Goal: Task Accomplishment & Management: Complete application form

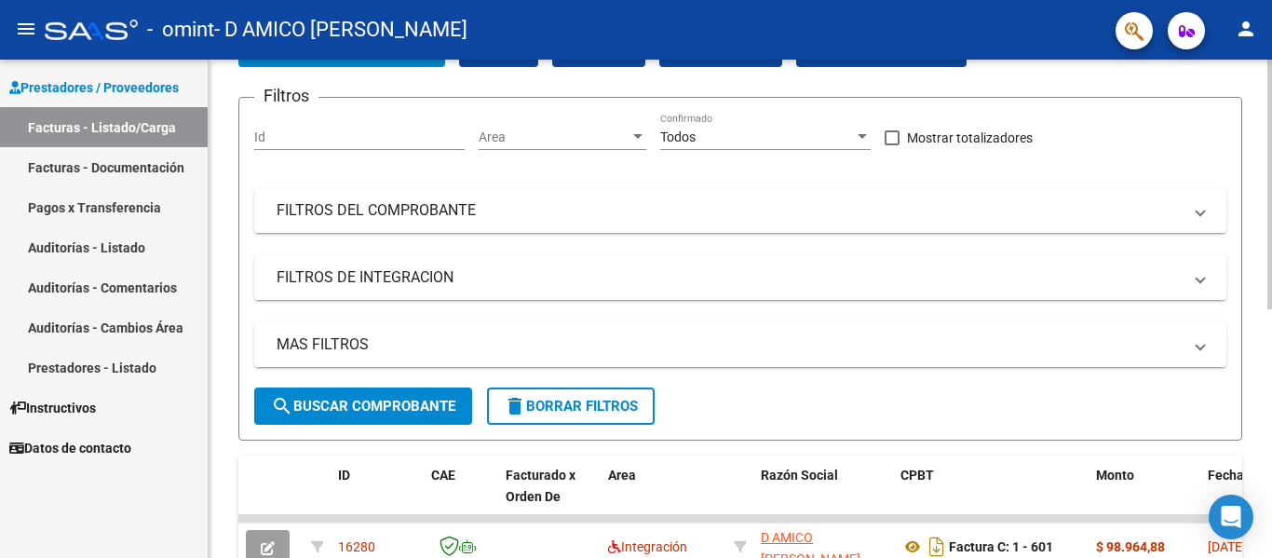
scroll to position [466, 0]
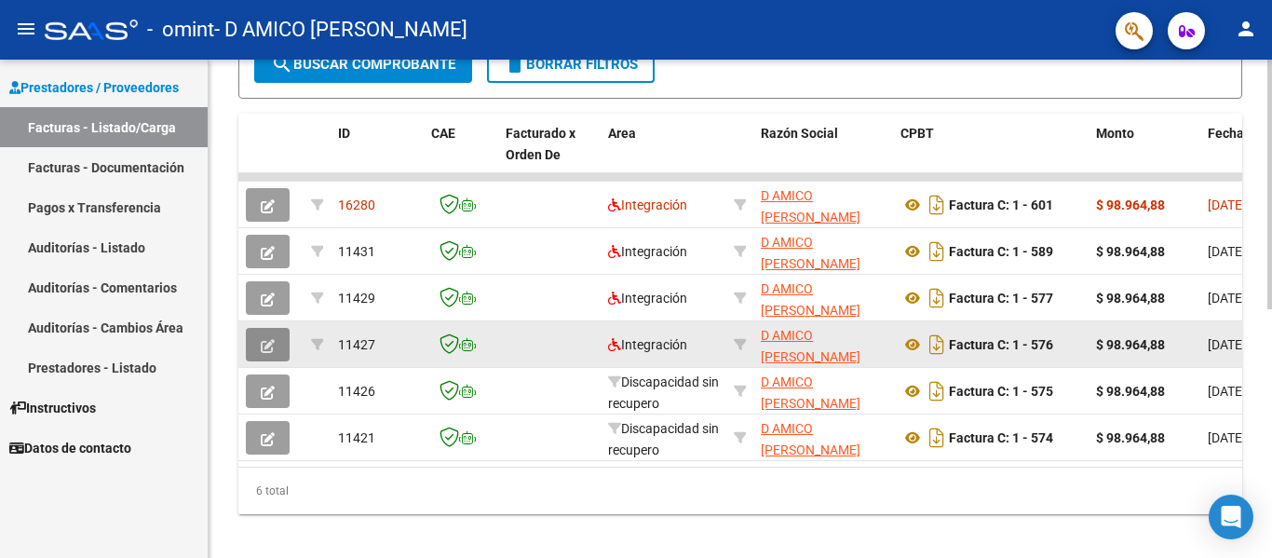
click at [277, 339] on button "button" at bounding box center [268, 345] width 44 height 34
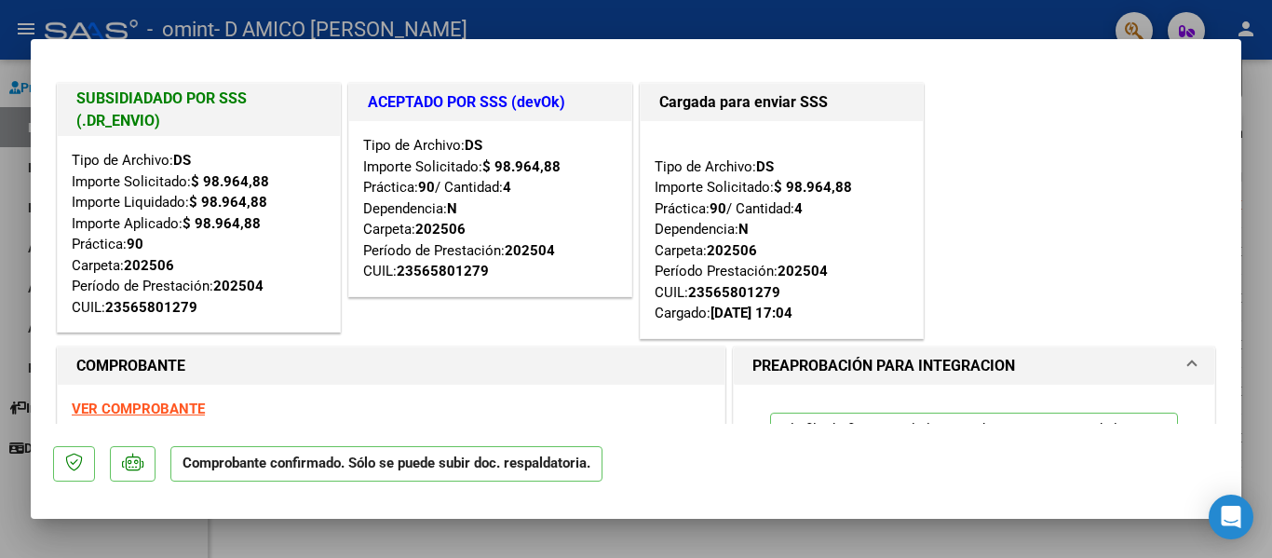
scroll to position [0, 0]
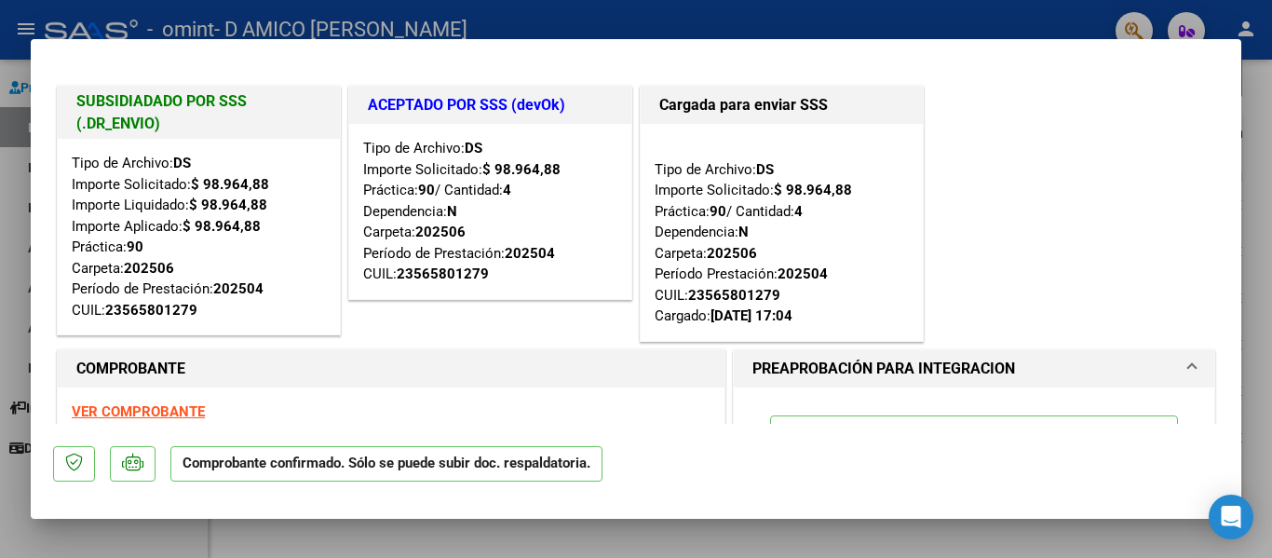
click at [672, 26] on div at bounding box center [636, 279] width 1272 height 558
type input "$ 0,00"
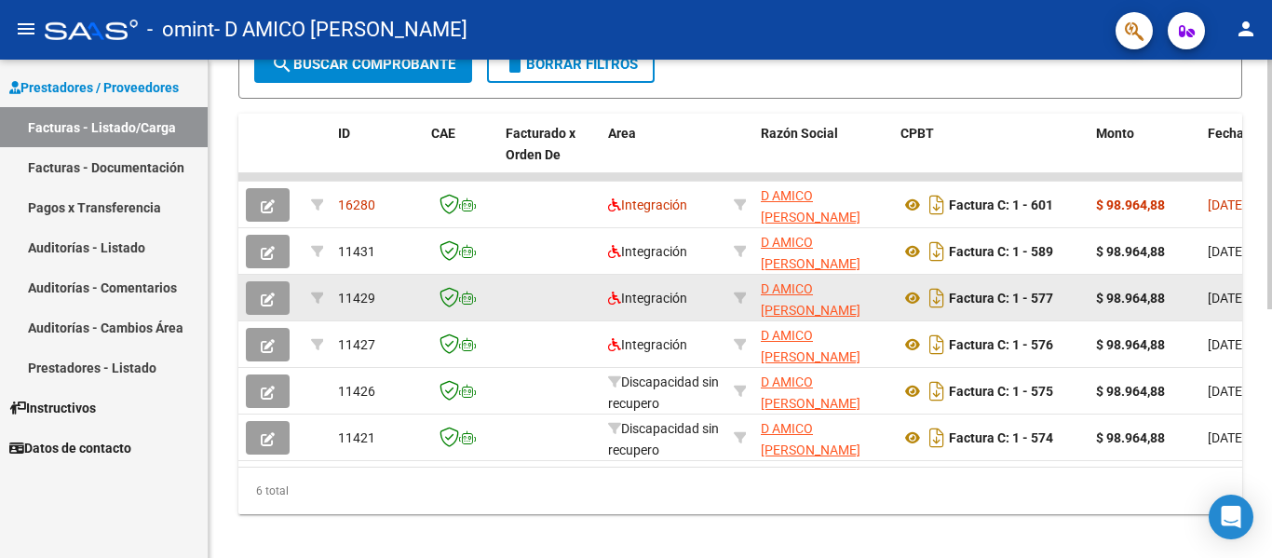
click at [267, 291] on span "button" at bounding box center [268, 298] width 14 height 17
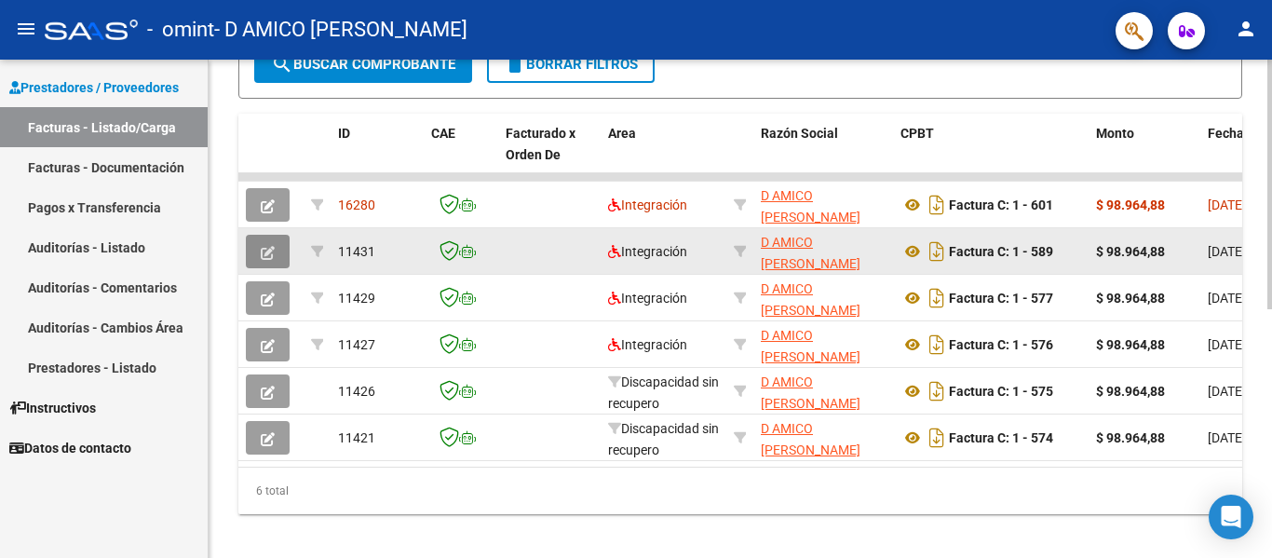
click at [270, 251] on icon "button" at bounding box center [268, 253] width 14 height 14
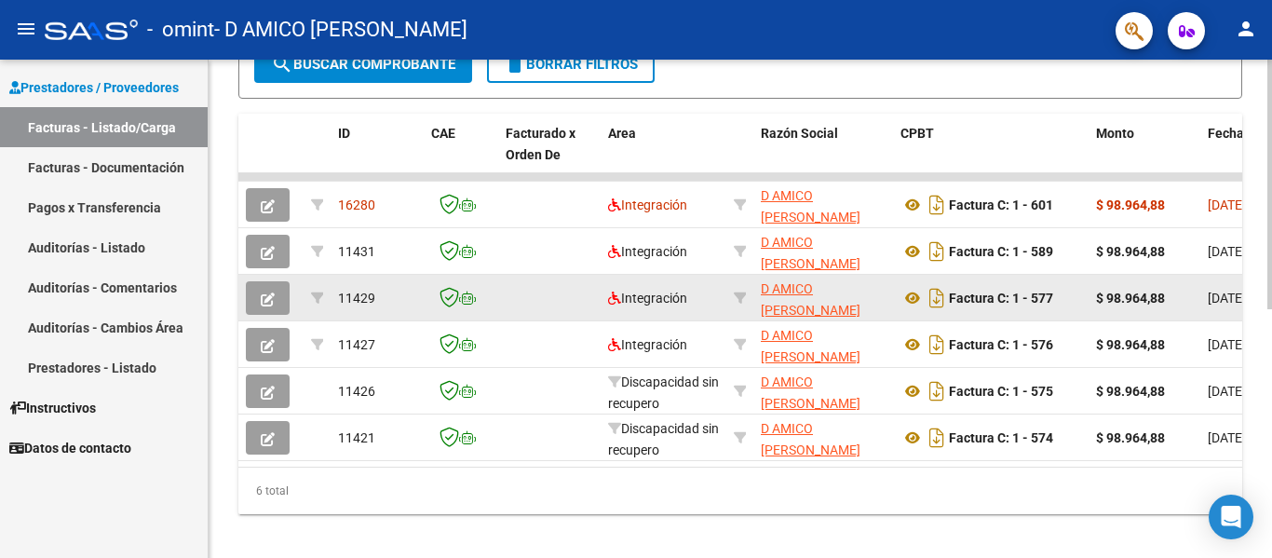
click at [268, 295] on icon "button" at bounding box center [268, 299] width 14 height 14
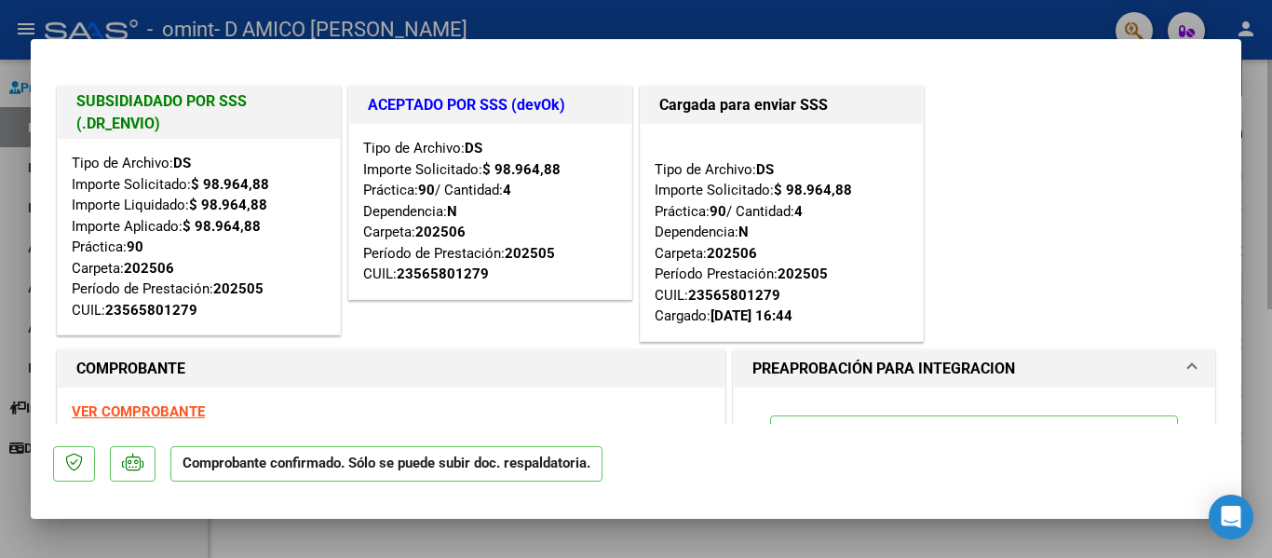
type input "$ 0,00"
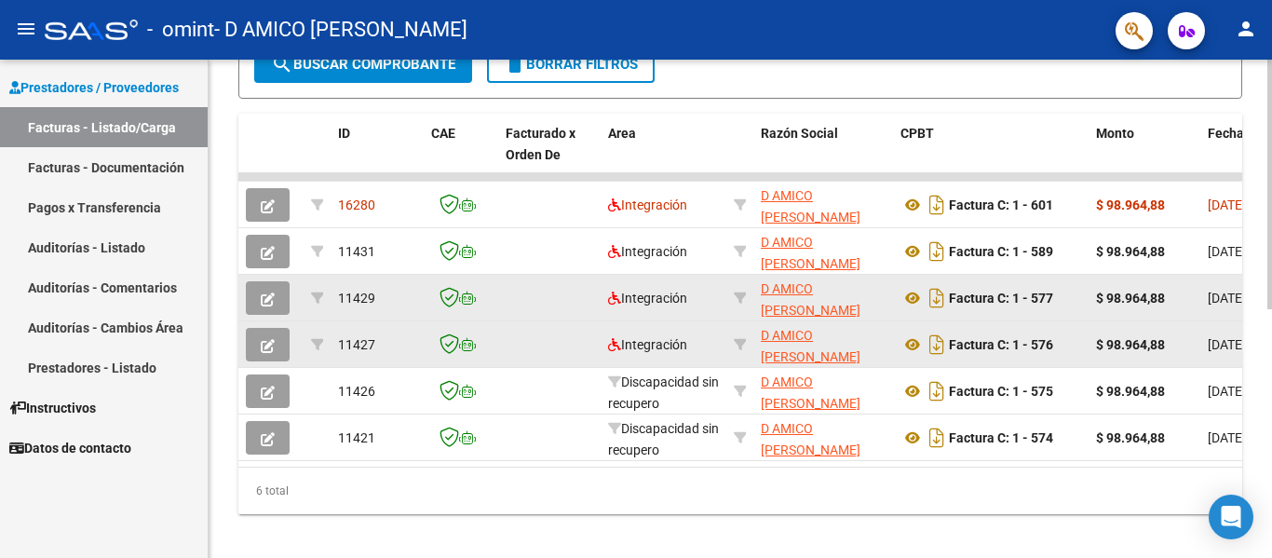
click at [272, 351] on icon "button" at bounding box center [268, 346] width 14 height 14
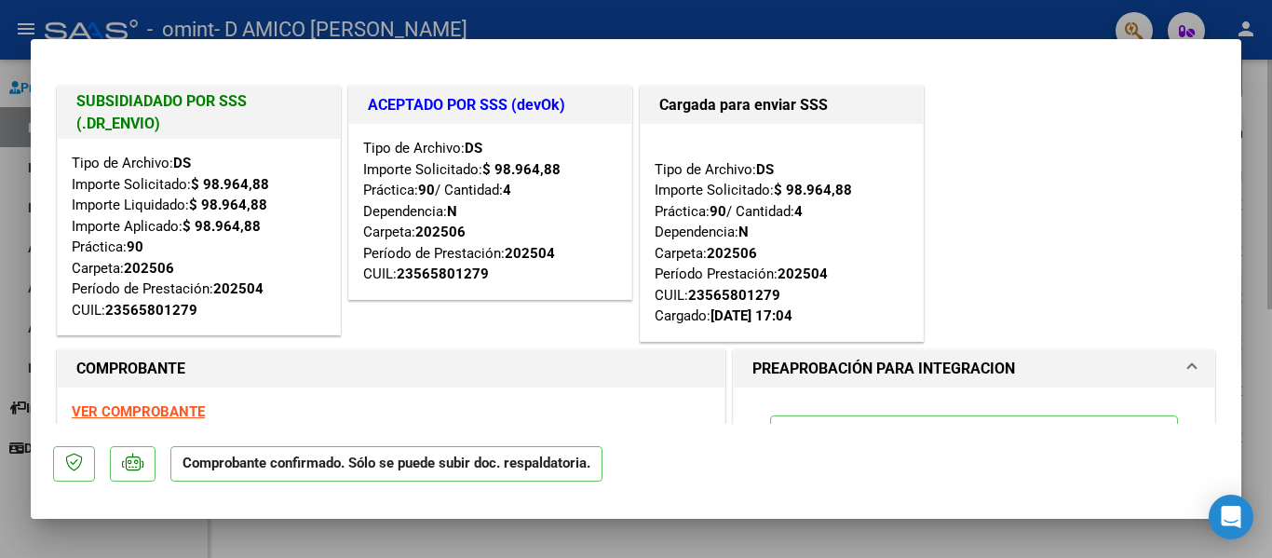
type input "$ 0,00"
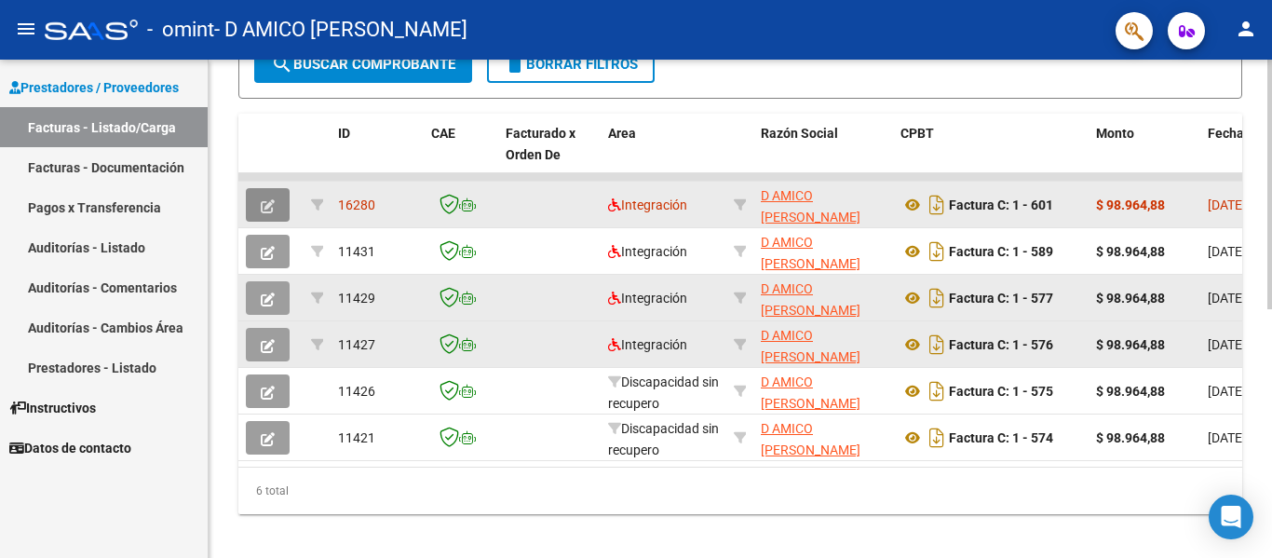
click at [264, 206] on icon "button" at bounding box center [268, 206] width 14 height 14
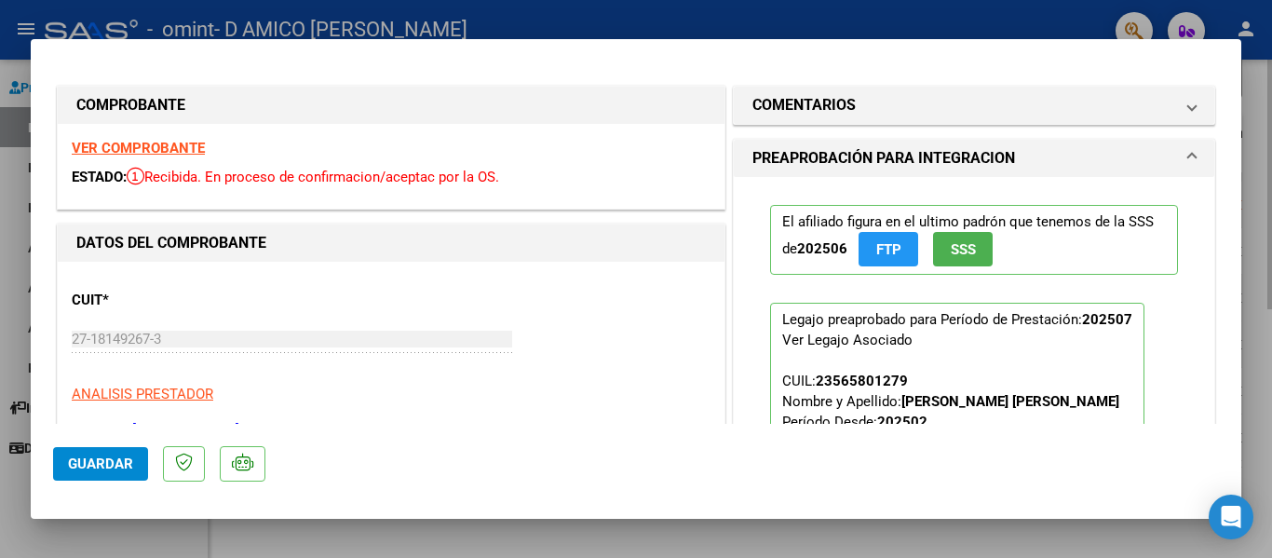
type input "$ 0,00"
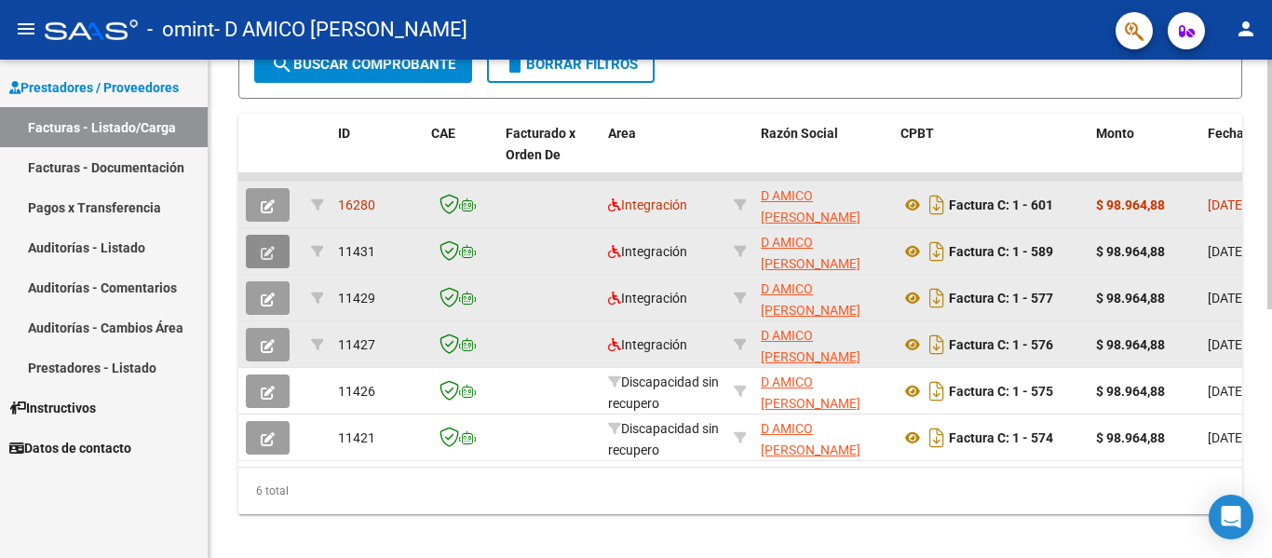
click at [281, 244] on button "button" at bounding box center [268, 252] width 44 height 34
